Goal: Find specific page/section: Find specific page/section

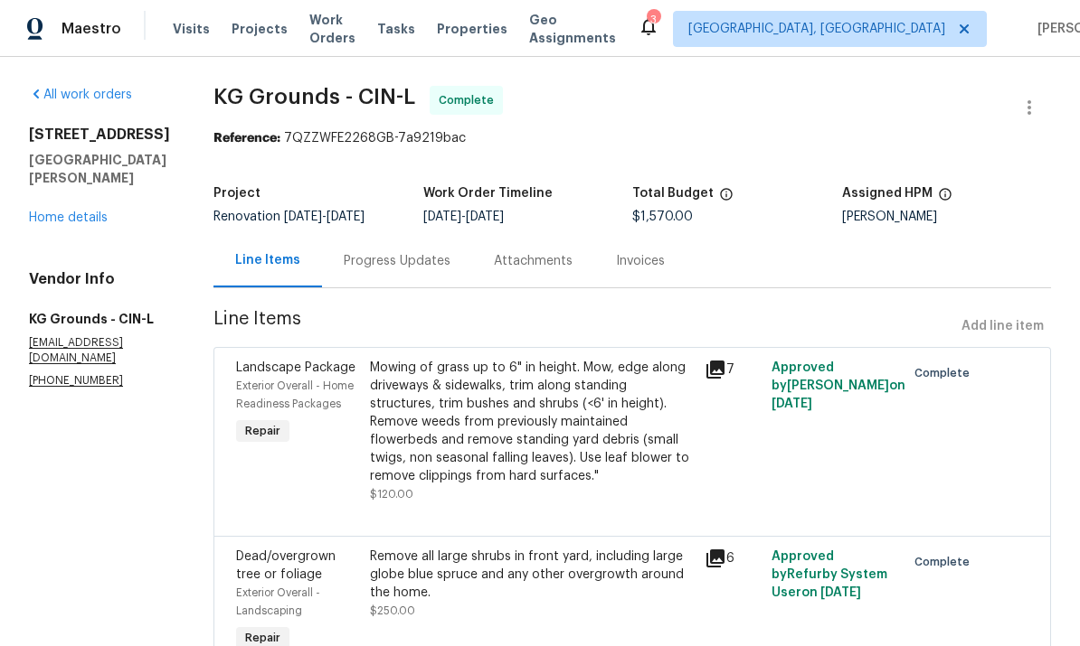
scroll to position [63, 0]
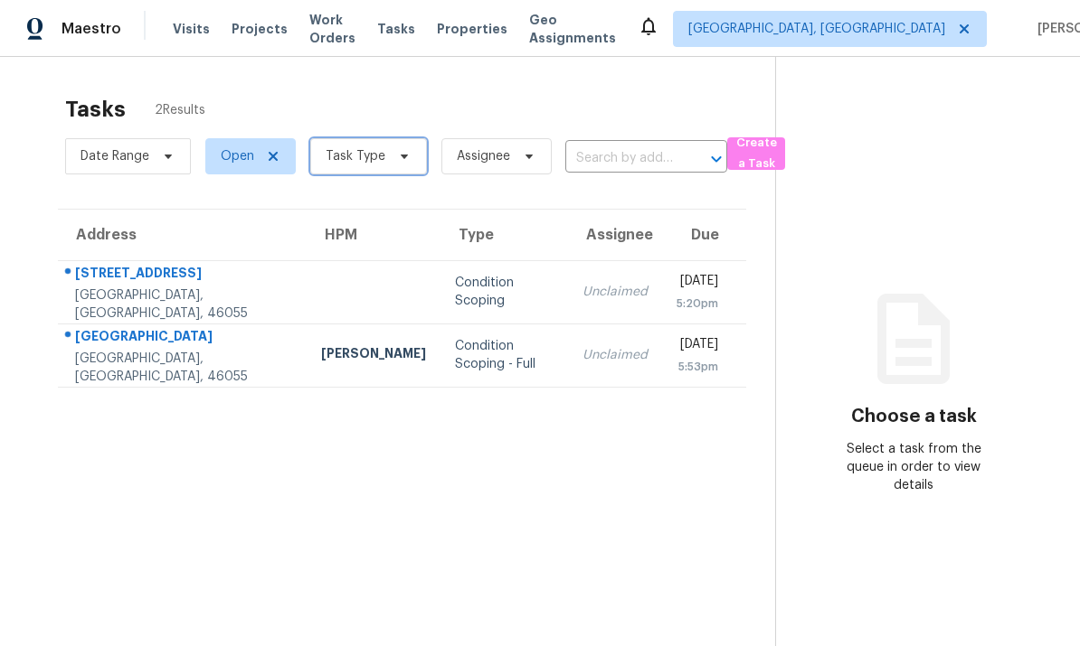
click at [402, 167] on span "Task Type" at bounding box center [368, 156] width 117 height 36
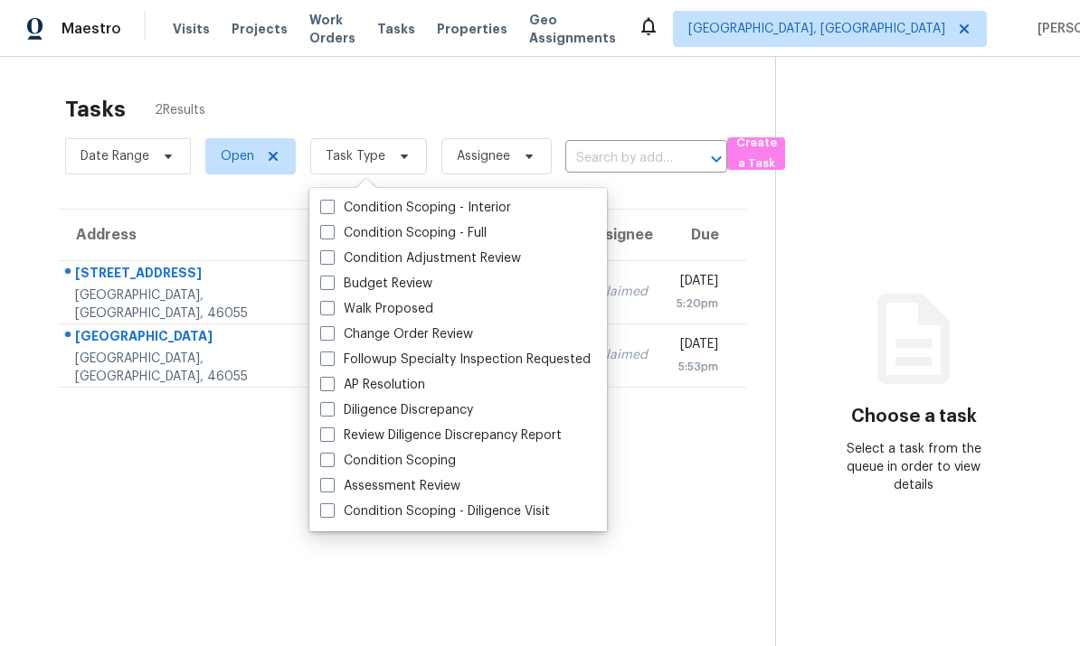
click at [431, 343] on label "Change Order Review" at bounding box center [396, 334] width 153 height 18
click at [332, 337] on input "Change Order Review" at bounding box center [326, 331] width 12 height 12
checkbox input "true"
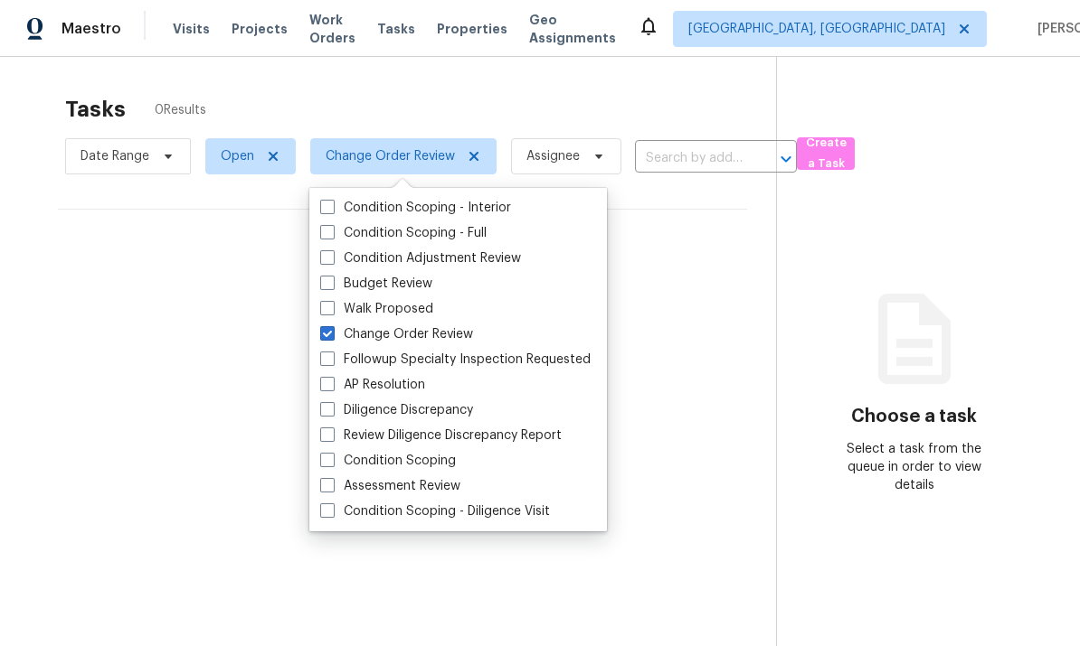
click at [413, 290] on label "Budget Review" at bounding box center [376, 284] width 112 height 18
click at [332, 287] on input "Budget Review" at bounding box center [326, 281] width 12 height 12
checkbox input "true"
click at [723, 380] on section "Tasks 0 Results Date Range Open Change Order Review + 1 Assignee ​ Create a Tas…" at bounding box center [404, 395] width 751 height 618
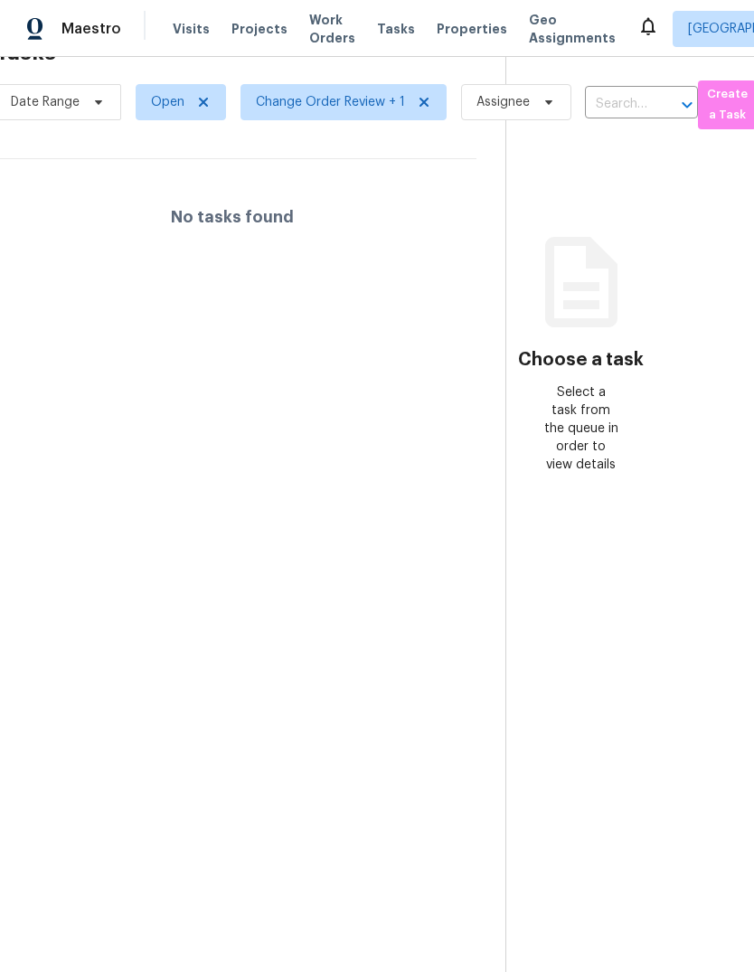
scroll to position [57, 70]
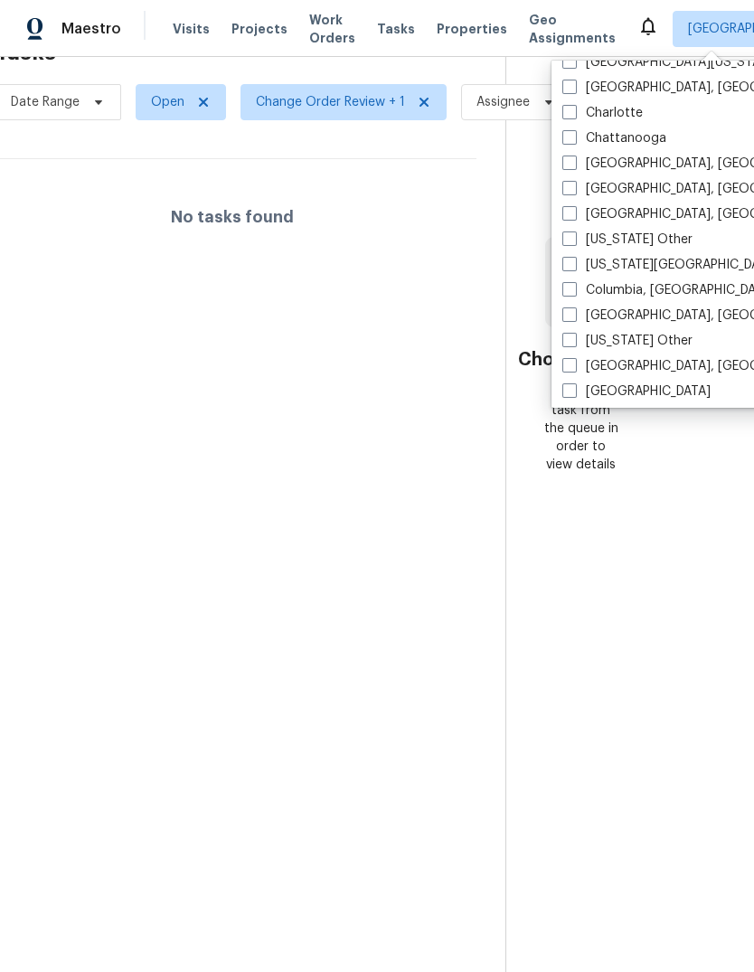
scroll to position [392, 0]
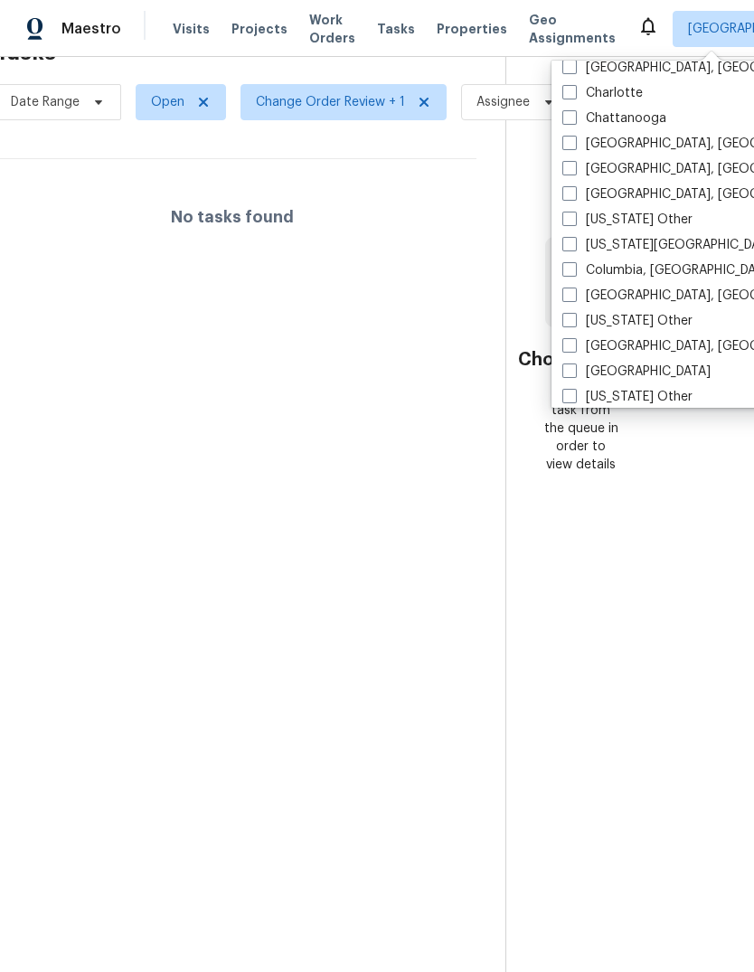
click at [629, 187] on label "[GEOGRAPHIC_DATA], [GEOGRAPHIC_DATA]" at bounding box center [702, 194] width 280 height 18
click at [574, 187] on input "[GEOGRAPHIC_DATA], [GEOGRAPHIC_DATA]" at bounding box center [568, 191] width 12 height 12
checkbox input "true"
click at [637, 171] on label "[GEOGRAPHIC_DATA], [GEOGRAPHIC_DATA]" at bounding box center [702, 169] width 280 height 18
click at [574, 171] on input "[GEOGRAPHIC_DATA], [GEOGRAPHIC_DATA]" at bounding box center [568, 166] width 12 height 12
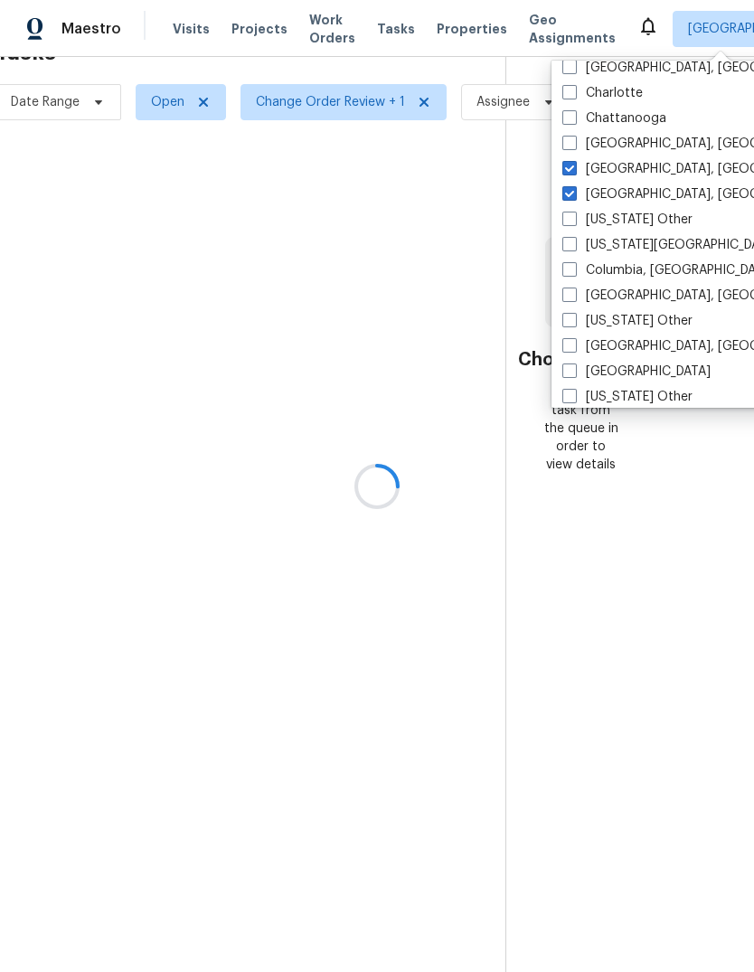
checkbox input "true"
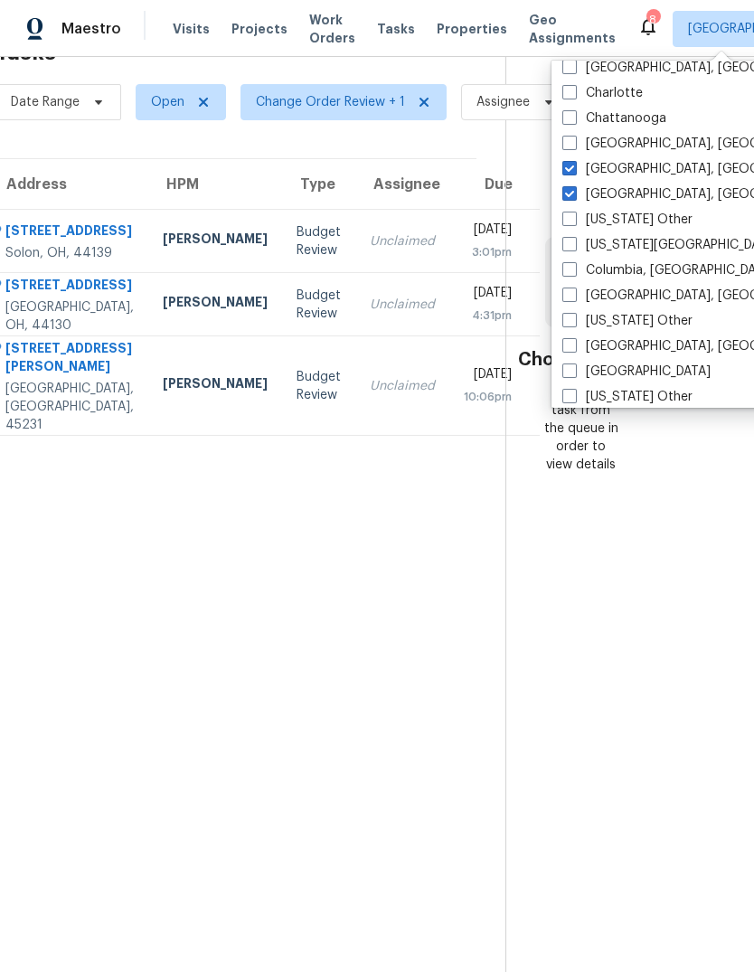
click at [569, 202] on label "[GEOGRAPHIC_DATA], [GEOGRAPHIC_DATA]" at bounding box center [702, 194] width 280 height 18
click at [569, 197] on input "[GEOGRAPHIC_DATA], [GEOGRAPHIC_DATA]" at bounding box center [568, 191] width 12 height 12
checkbox input "false"
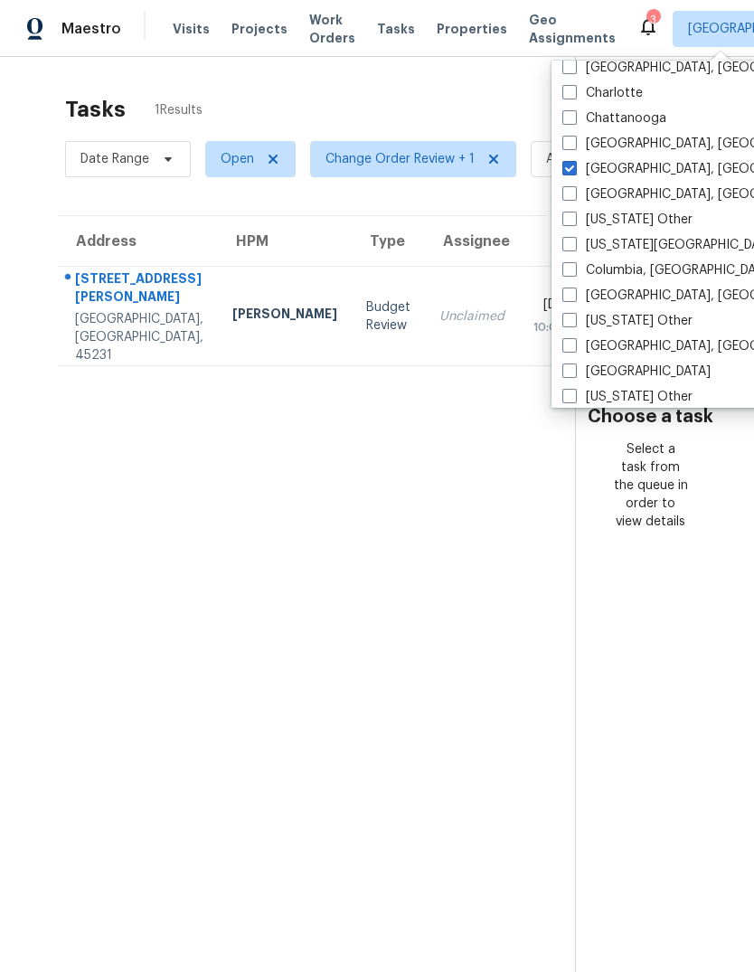
click at [98, 286] on div "[STREET_ADDRESS][PERSON_NAME]" at bounding box center [139, 289] width 128 height 41
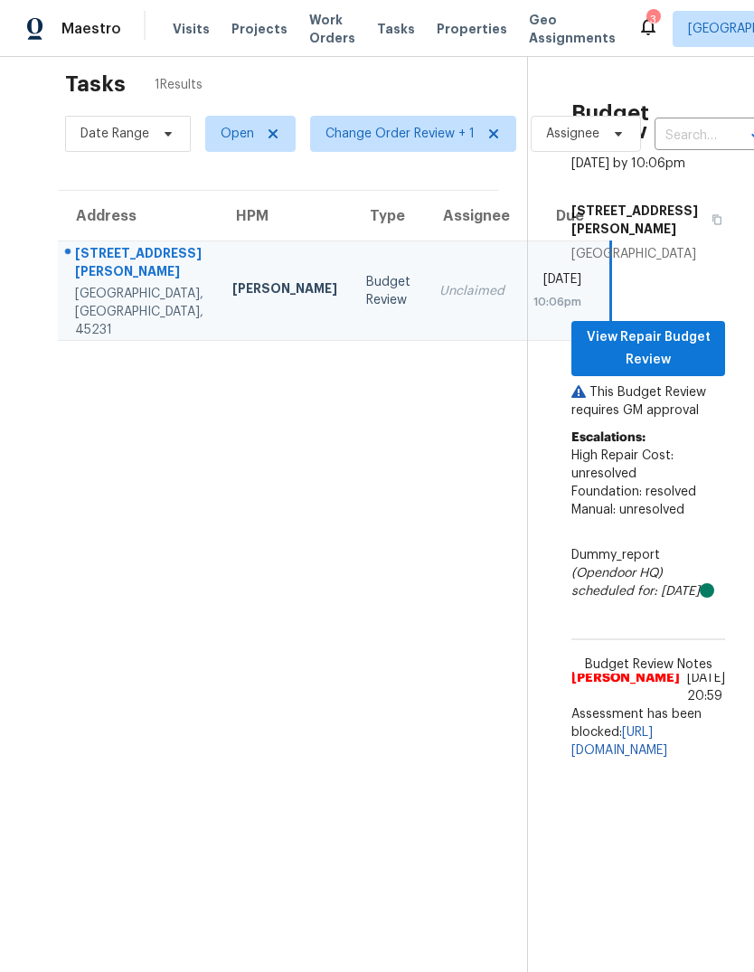
scroll to position [24, 0]
